Goal: Information Seeking & Learning: Find specific fact

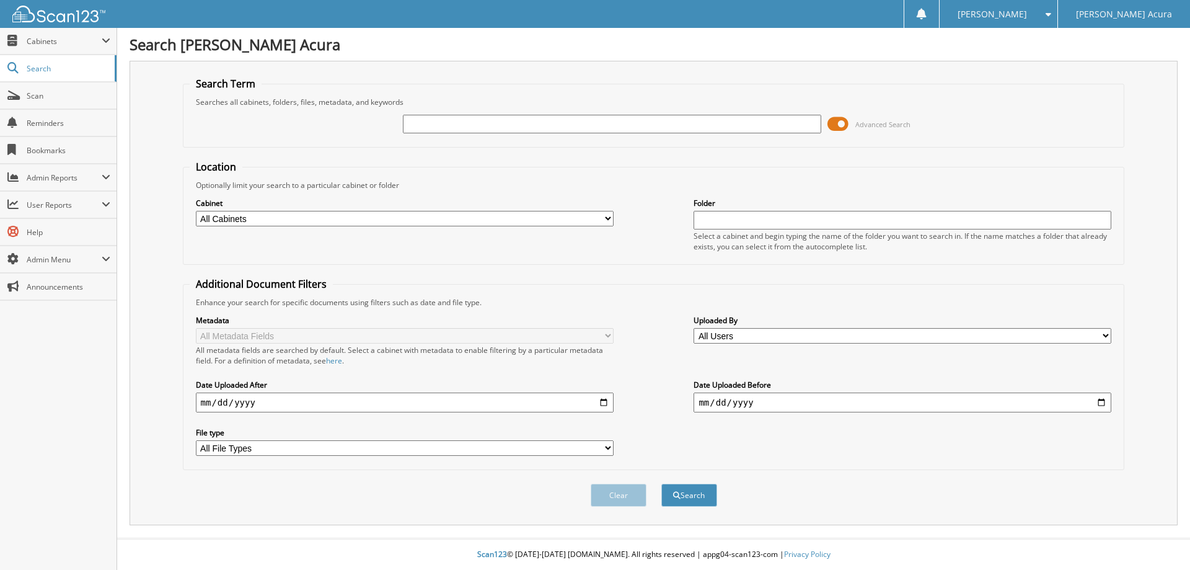
click at [476, 120] on input "text" at bounding box center [612, 124] width 418 height 19
type input "63944"
click at [661, 484] on button "Search" at bounding box center [689, 495] width 56 height 23
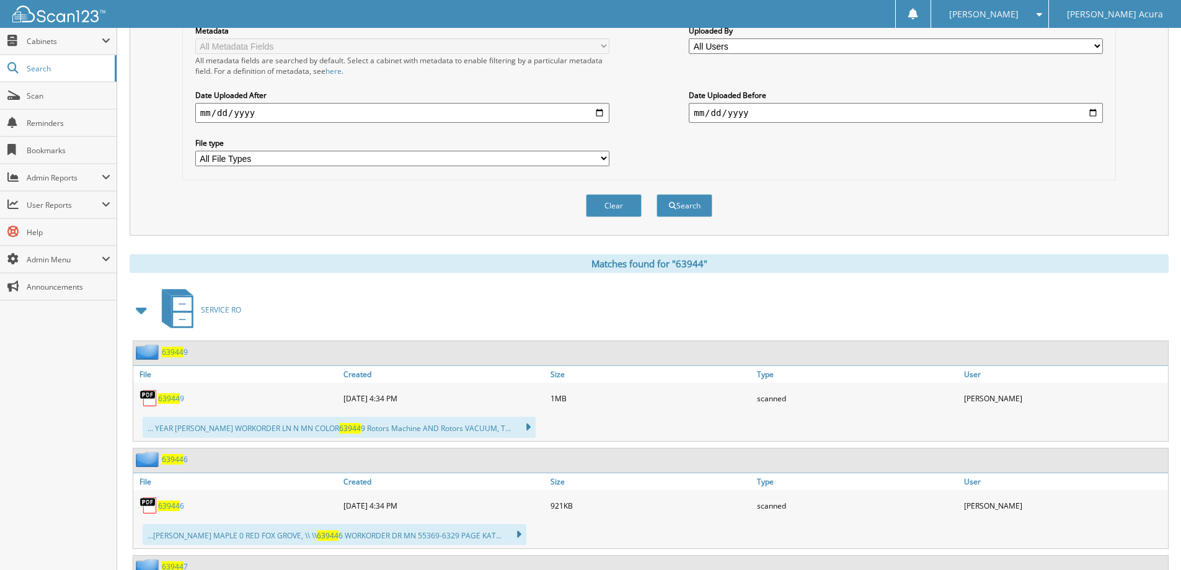
scroll to position [310, 0]
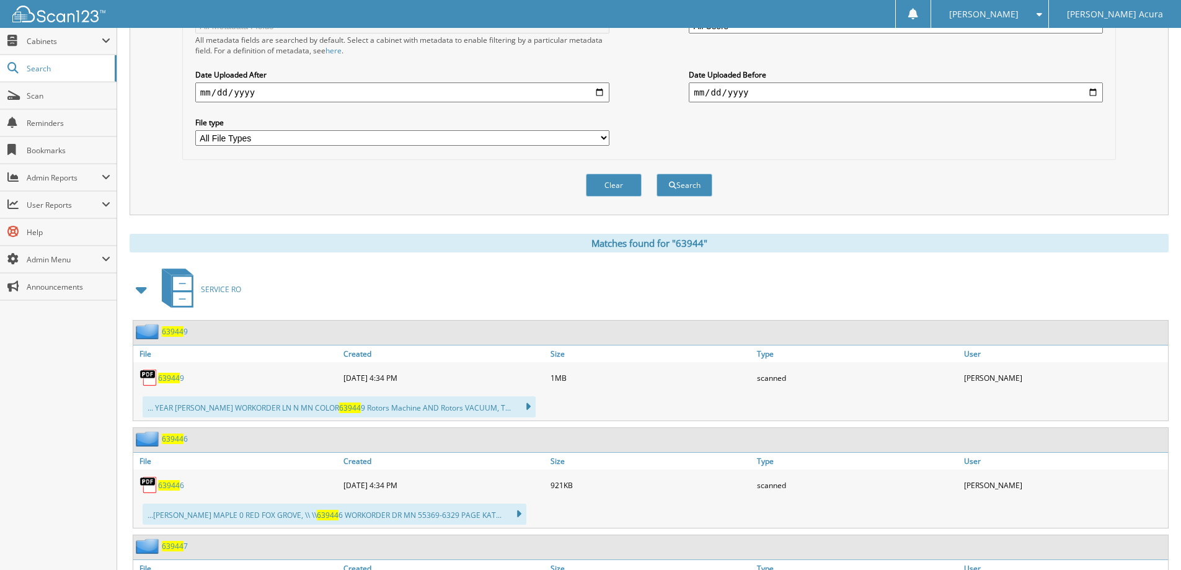
click at [142, 291] on span at bounding box center [141, 289] width 17 height 22
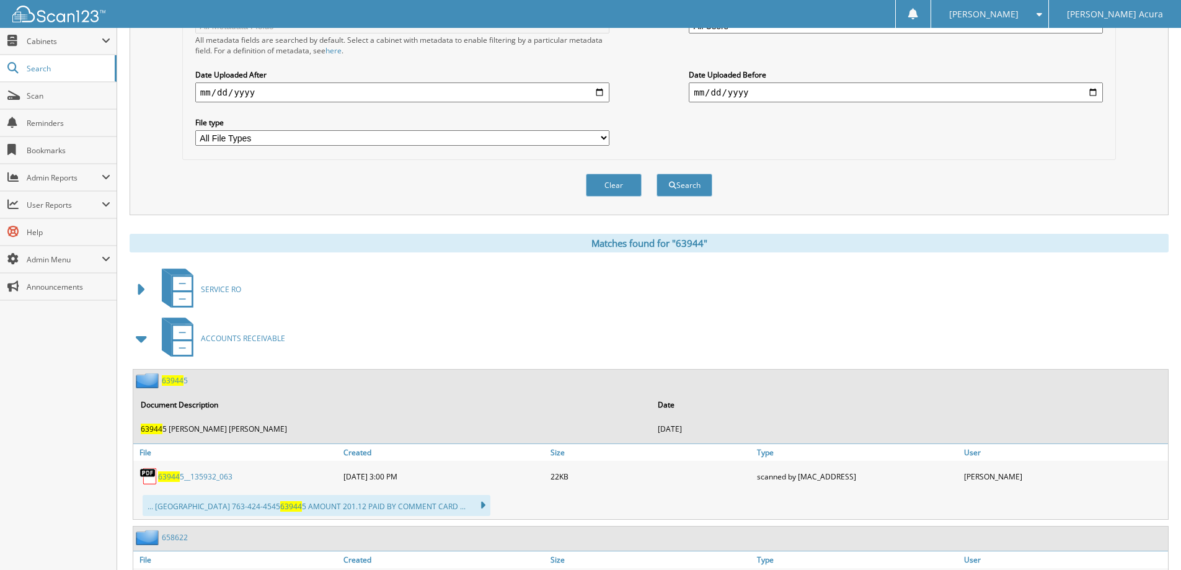
scroll to position [372, 0]
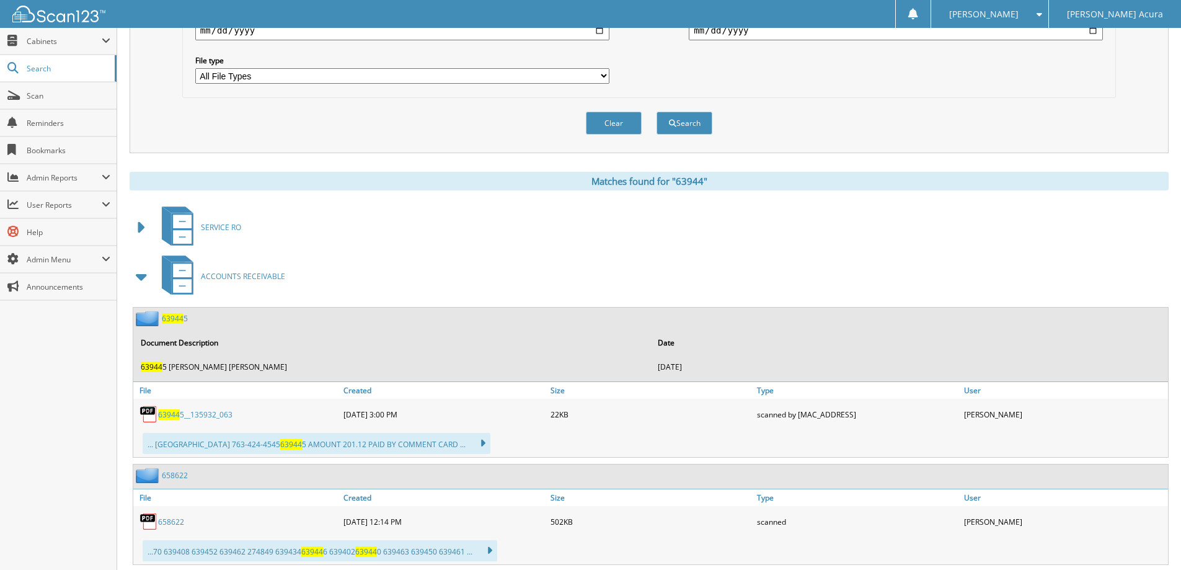
click at [138, 276] on span at bounding box center [141, 276] width 17 height 22
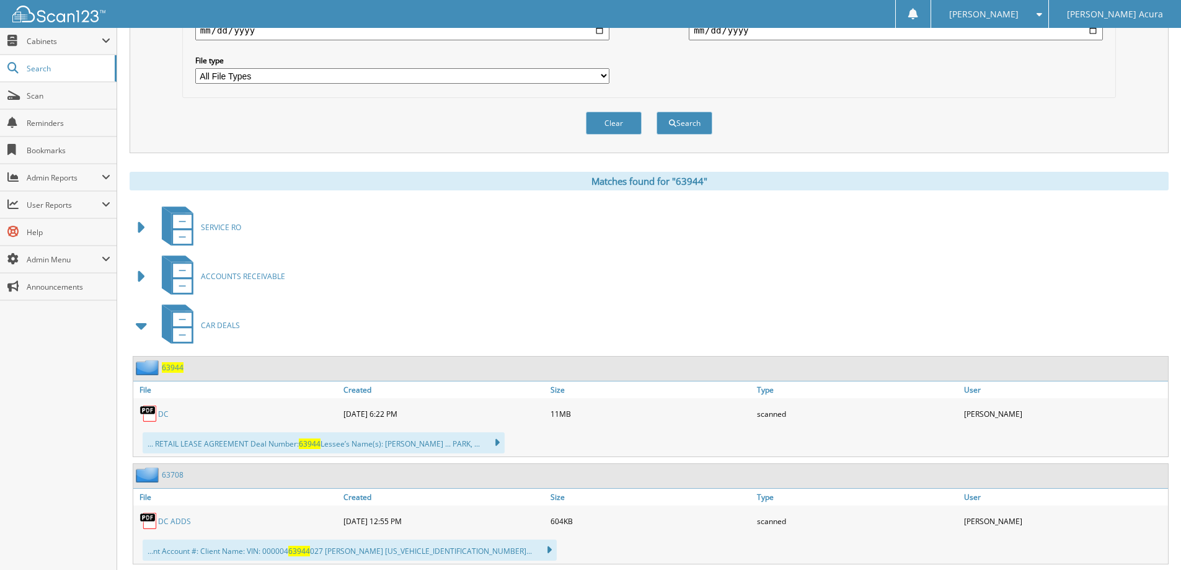
click at [171, 366] on span "63944" at bounding box center [173, 367] width 22 height 11
